Goal: Find specific page/section: Find specific page/section

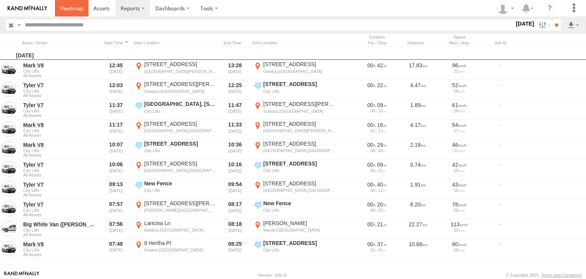
click at [63, 6] on span at bounding box center [71, 8] width 23 height 7
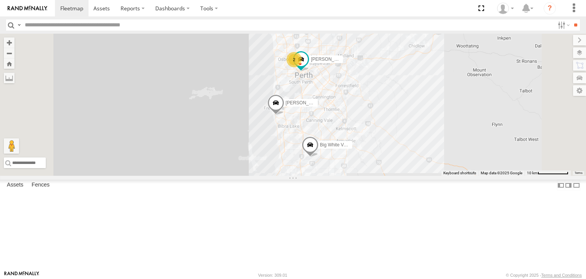
click at [0, 0] on div "Mark V8" at bounding box center [0, 0] width 0 height 0
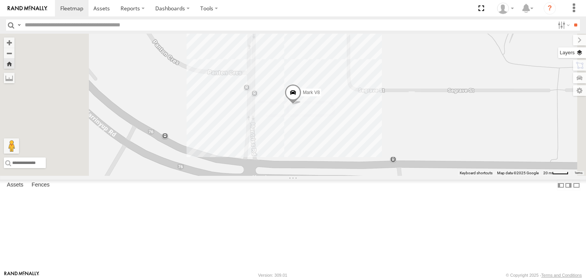
click at [579, 52] on label at bounding box center [572, 52] width 28 height 11
click at [0, 0] on span "Basemaps" at bounding box center [0, 0] width 0 height 0
click at [0, 0] on span "Satellite + Roadmap" at bounding box center [0, 0] width 0 height 0
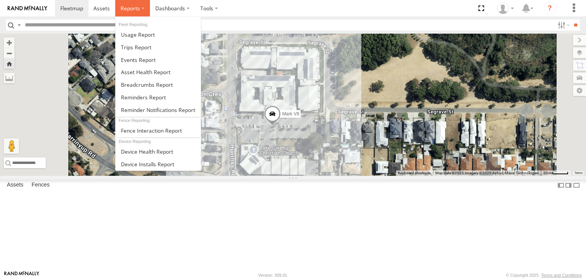
click at [140, 15] on label at bounding box center [132, 8] width 35 height 16
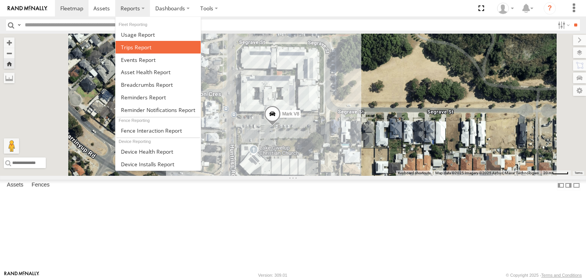
click at [142, 46] on span at bounding box center [136, 47] width 31 height 7
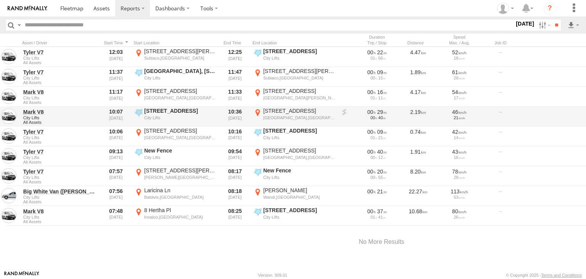
scroll to position [115, 0]
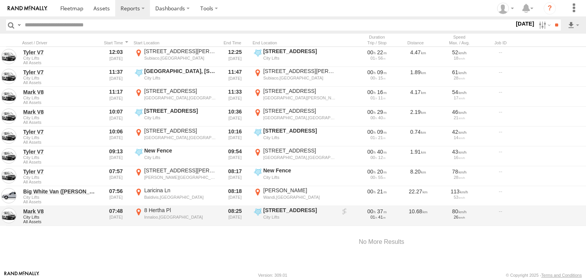
click at [305, 214] on div "City Lifts" at bounding box center [299, 216] width 72 height 5
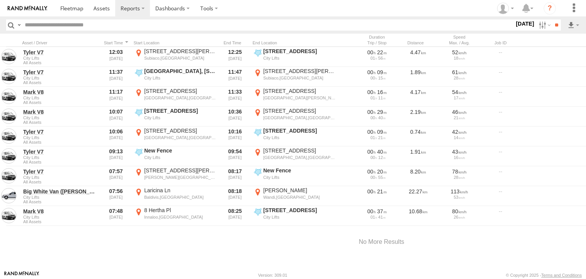
click at [0, 0] on button "Satellite" at bounding box center [0, 0] width 0 height 0
drag, startPoint x: 206, startPoint y: 170, endPoint x: 260, endPoint y: 135, distance: 64.4
click at [0, 0] on div at bounding box center [0, 0] width 0 height 0
